Goal: Check status: Check status

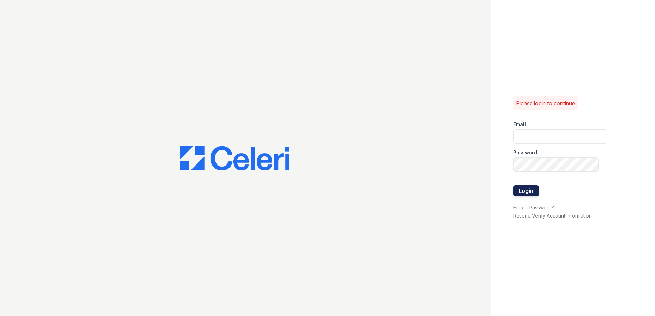
type input "[EMAIL_ADDRESS][DOMAIN_NAME]"
click at [530, 191] on button "Login" at bounding box center [526, 191] width 26 height 11
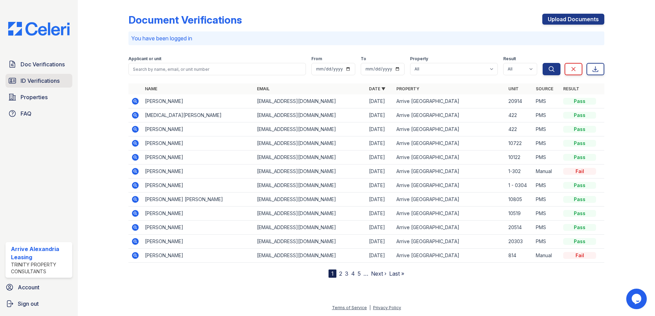
click at [34, 77] on span "ID Verifications" at bounding box center [40, 81] width 39 height 8
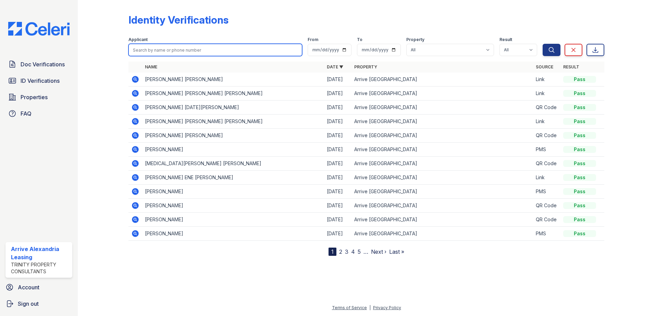
click at [189, 47] on input "search" at bounding box center [215, 50] width 174 height 12
type input "chris"
click at [542, 44] on button "Search" at bounding box center [551, 50] width 18 height 12
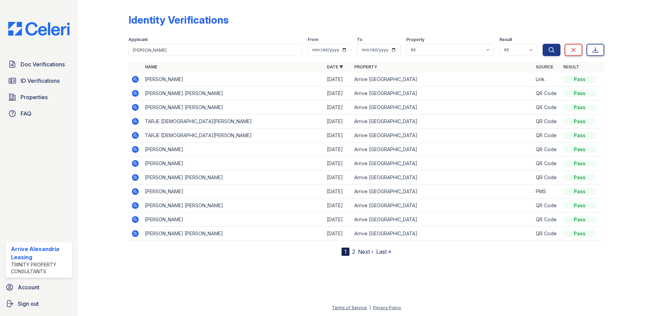
click at [134, 79] on icon at bounding box center [135, 79] width 8 height 8
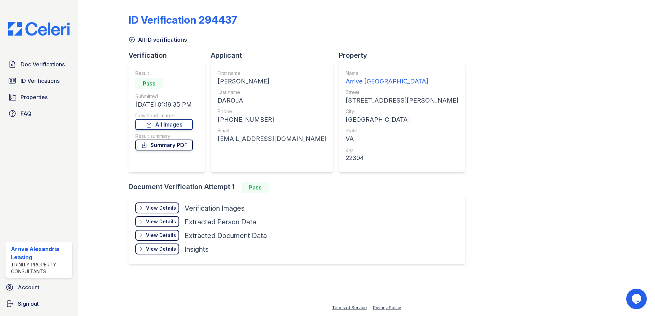
click at [182, 143] on link "Summary PDF" at bounding box center [164, 145] width 58 height 11
